Goal: Find specific page/section: Find specific page/section

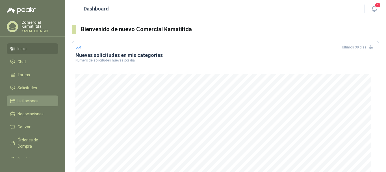
click at [41, 100] on li "Licitaciones" at bounding box center [32, 101] width 45 height 6
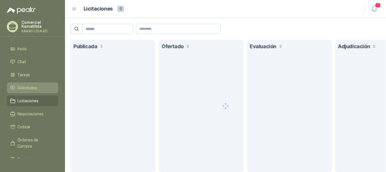
click at [40, 89] on li "Solicitudes" at bounding box center [32, 88] width 45 height 6
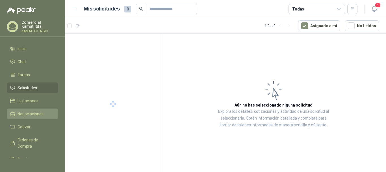
click at [38, 111] on span "Negociaciones" at bounding box center [31, 114] width 26 height 6
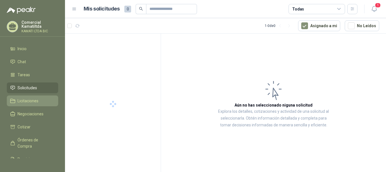
click at [40, 98] on li "Licitaciones" at bounding box center [32, 101] width 45 height 6
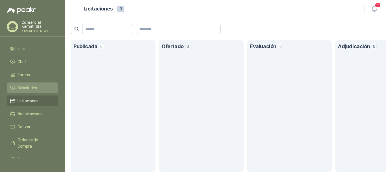
click at [38, 85] on li "Solicitudes" at bounding box center [32, 88] width 45 height 6
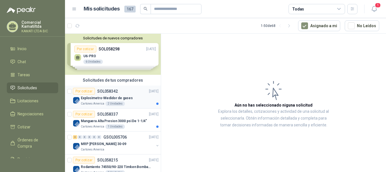
click at [107, 101] on div "2 Unidades" at bounding box center [115, 103] width 20 height 5
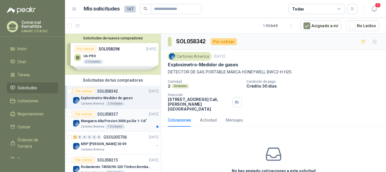
click at [126, 119] on p "Manguera Alta Presion 3000 psi De 1-1/4"" at bounding box center [114, 120] width 66 height 5
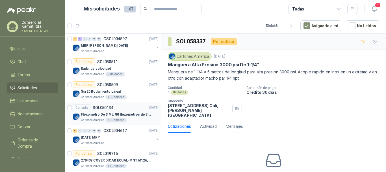
scroll to position [481, 0]
